Goal: Navigation & Orientation: Find specific page/section

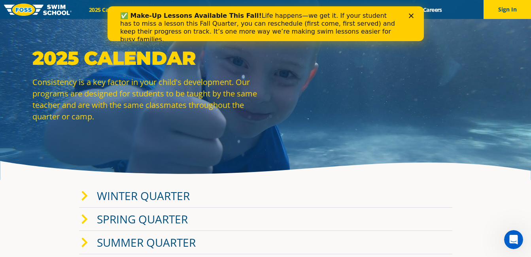
click at [411, 15] on icon "Close" at bounding box center [411, 15] width 5 height 5
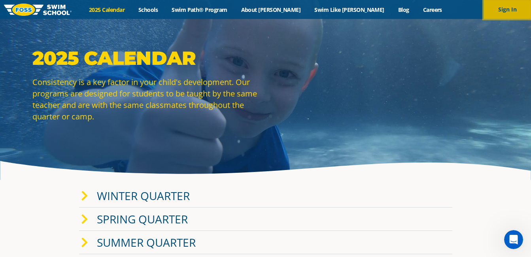
click at [509, 8] on button "Sign In" at bounding box center [507, 9] width 47 height 19
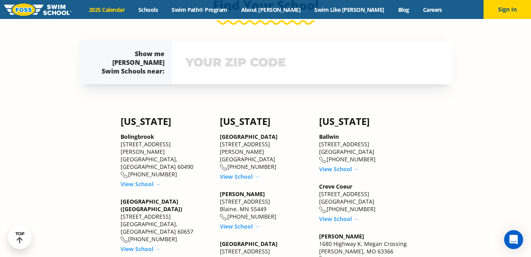
scroll to position [602, 0]
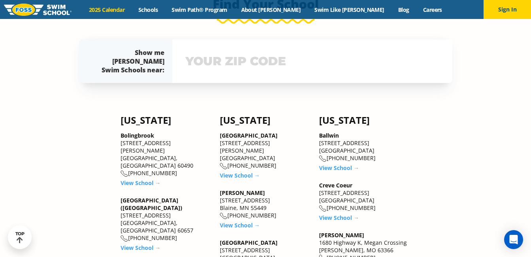
click at [230, 61] on input "text" at bounding box center [313, 61] width 258 height 23
